Goal: Find specific page/section: Find specific page/section

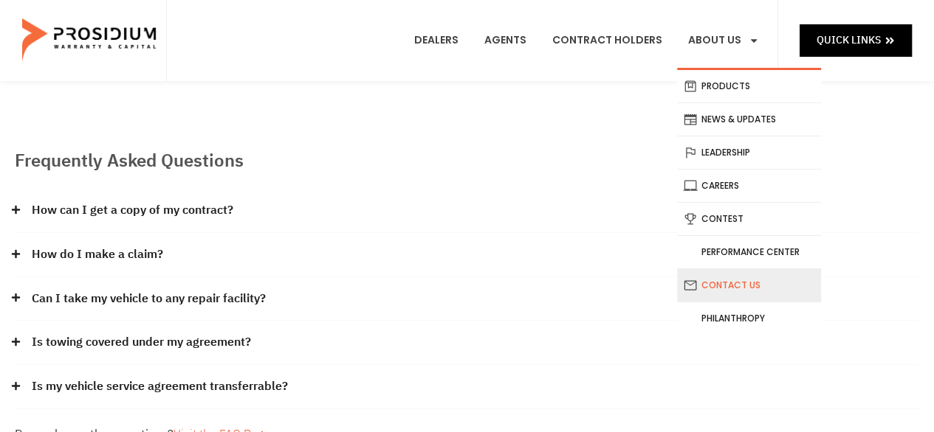
click at [726, 283] on link "Contact Us" at bounding box center [749, 285] width 144 height 32
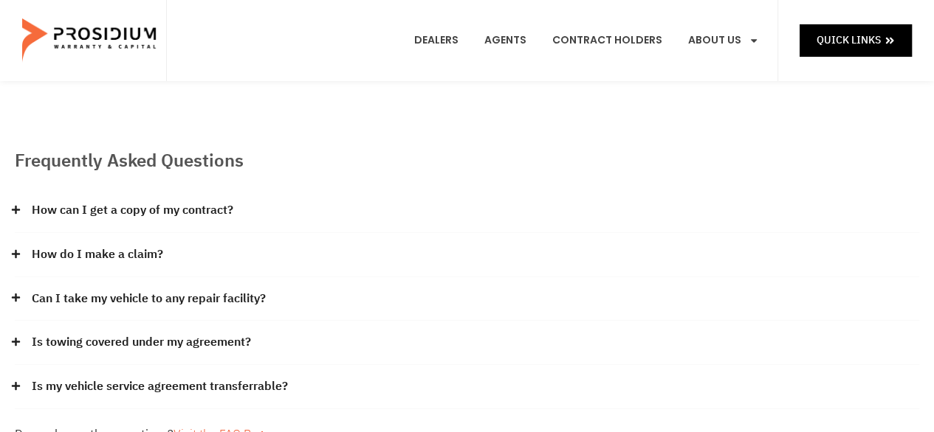
click at [77, 39] on img at bounding box center [90, 41] width 137 height 74
